Goal: Task Accomplishment & Management: Manage account settings

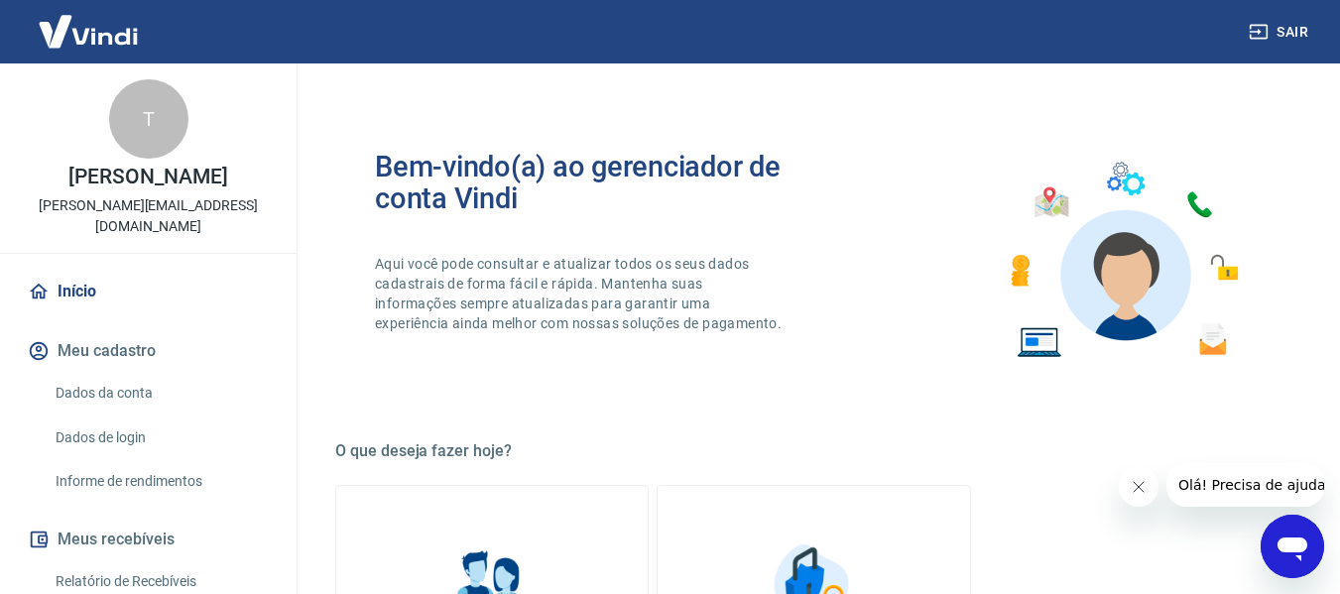
scroll to position [1033, 0]
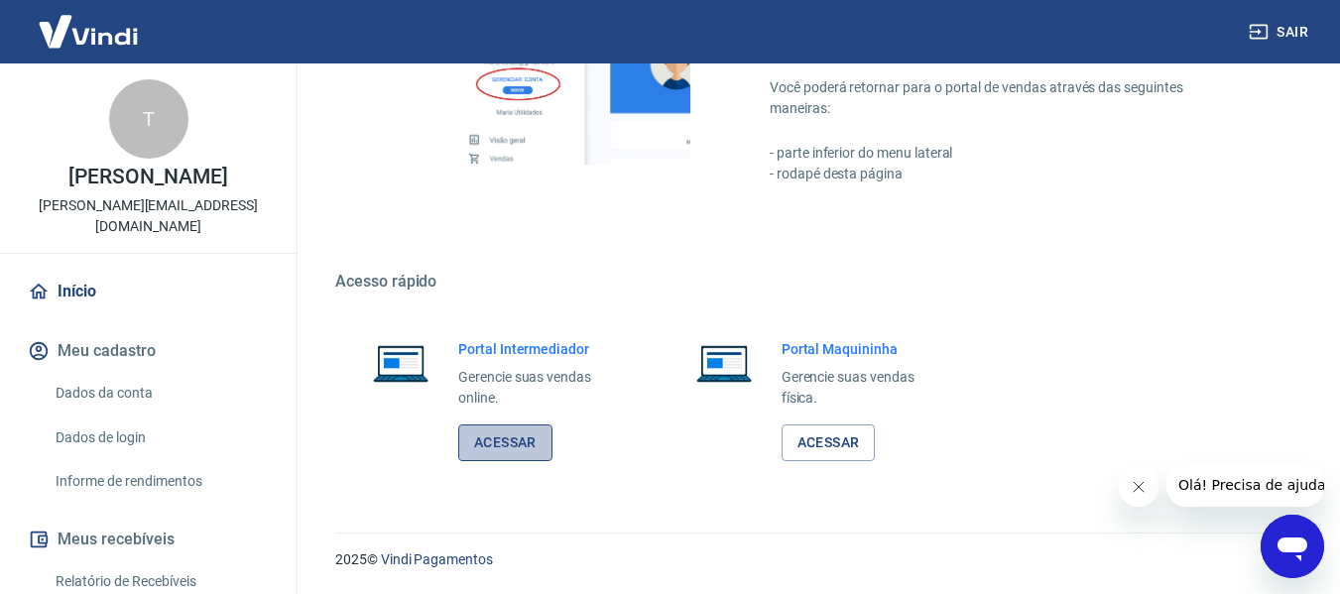
click at [500, 441] on link "Acessar" at bounding box center [505, 442] width 94 height 37
